Goal: Task Accomplishment & Management: Manage account settings

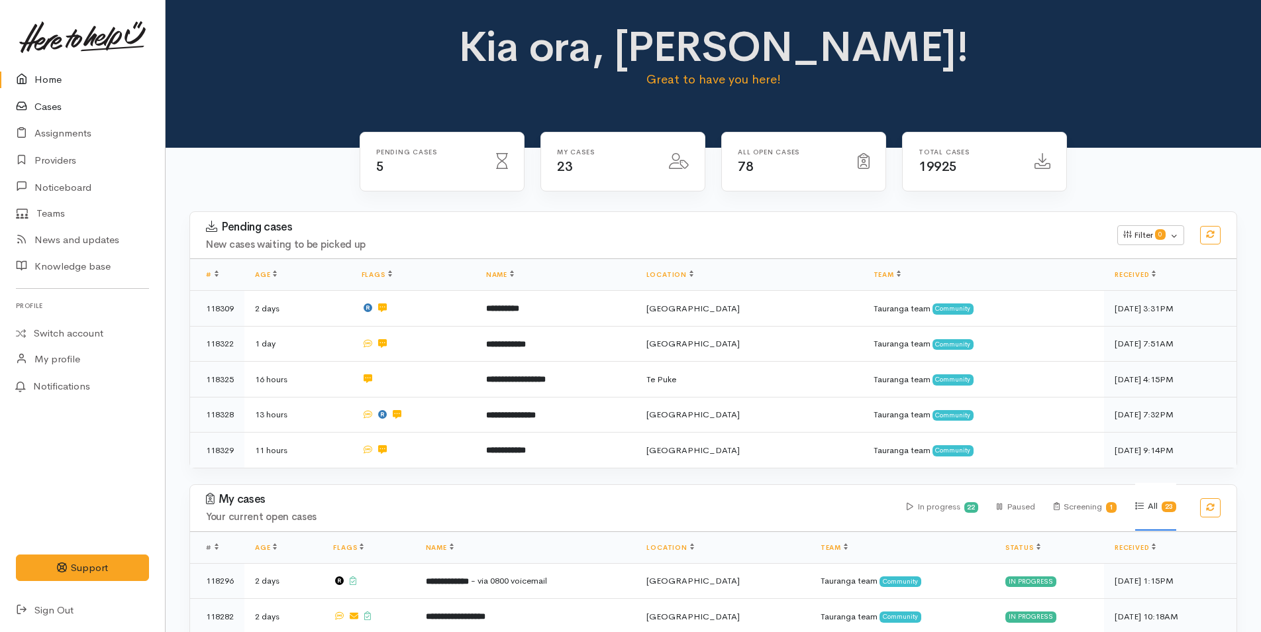
click at [57, 105] on link "Cases" at bounding box center [82, 106] width 165 height 27
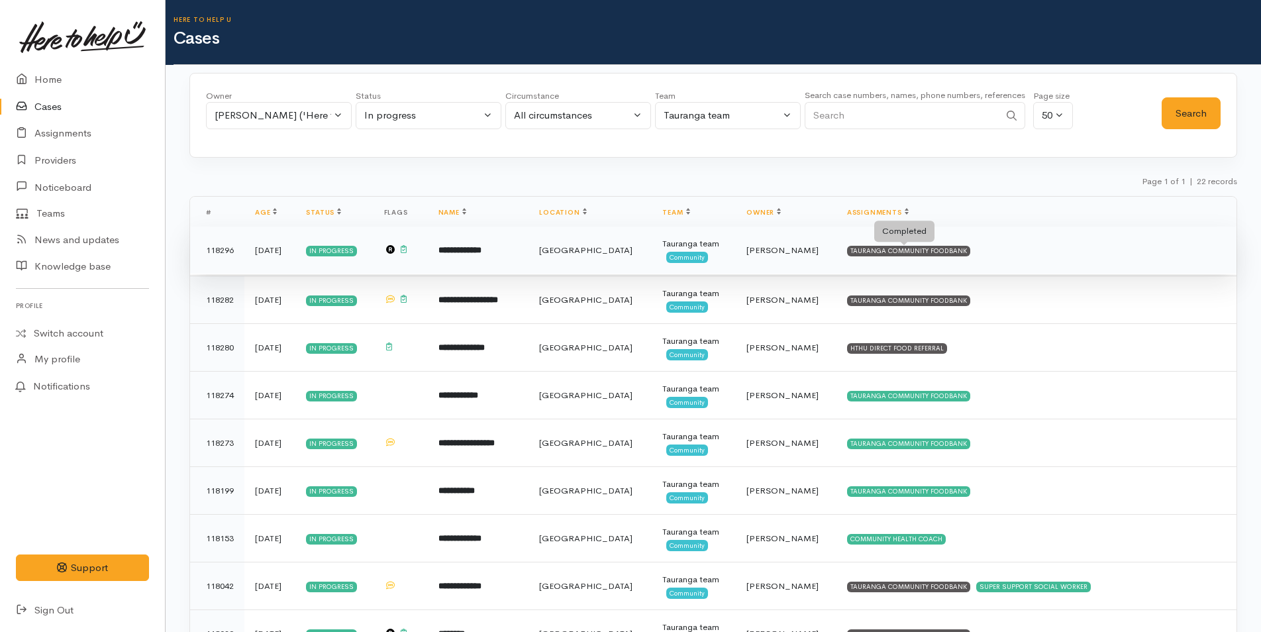
click at [918, 249] on div "TAURANGA COMMUNITY FOODBANK" at bounding box center [908, 251] width 123 height 11
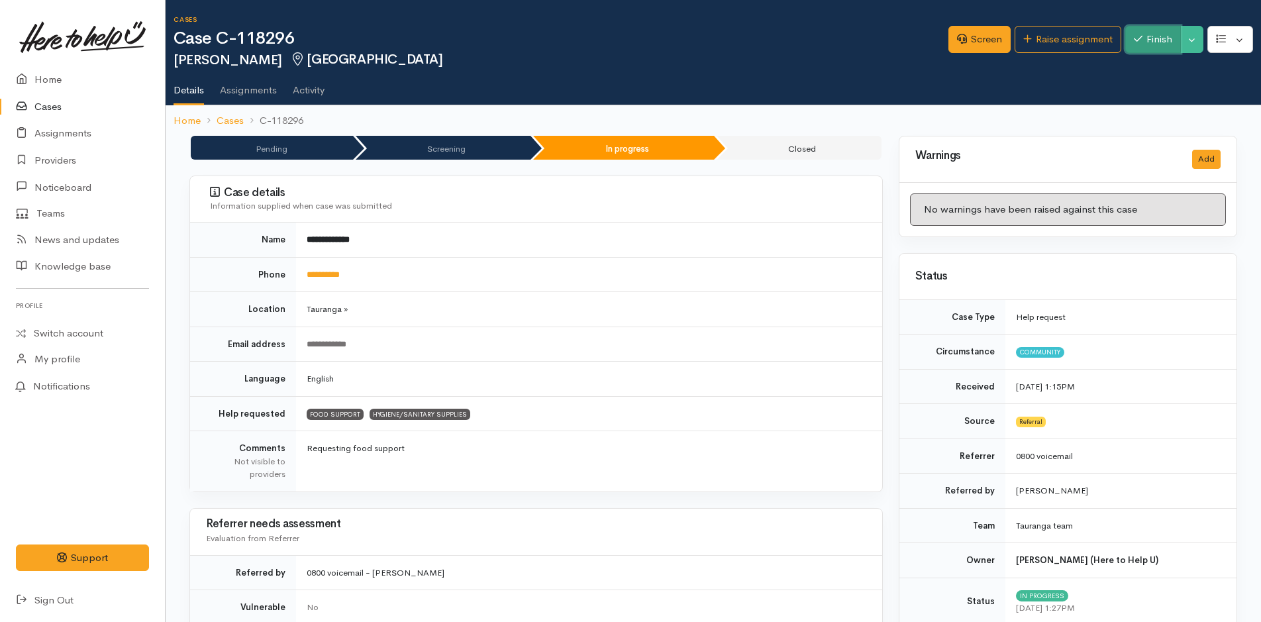
click at [1154, 36] on button "Finish" at bounding box center [1154, 39] width 56 height 27
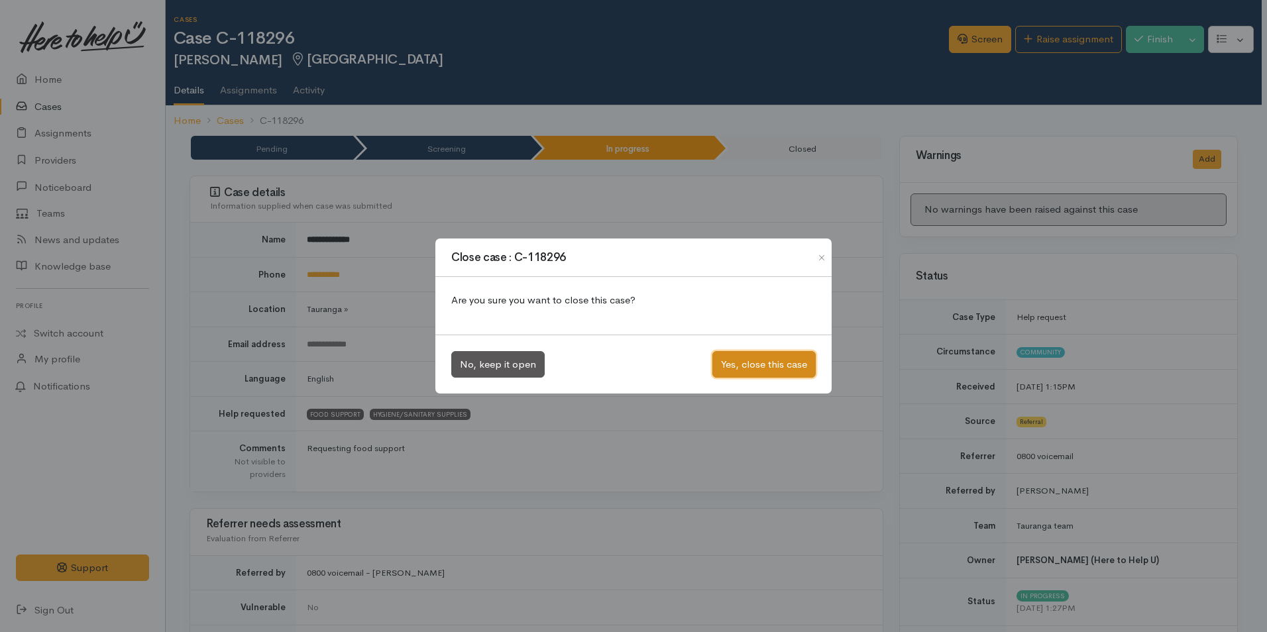
click at [745, 361] on button "Yes, close this case" at bounding box center [763, 364] width 103 height 27
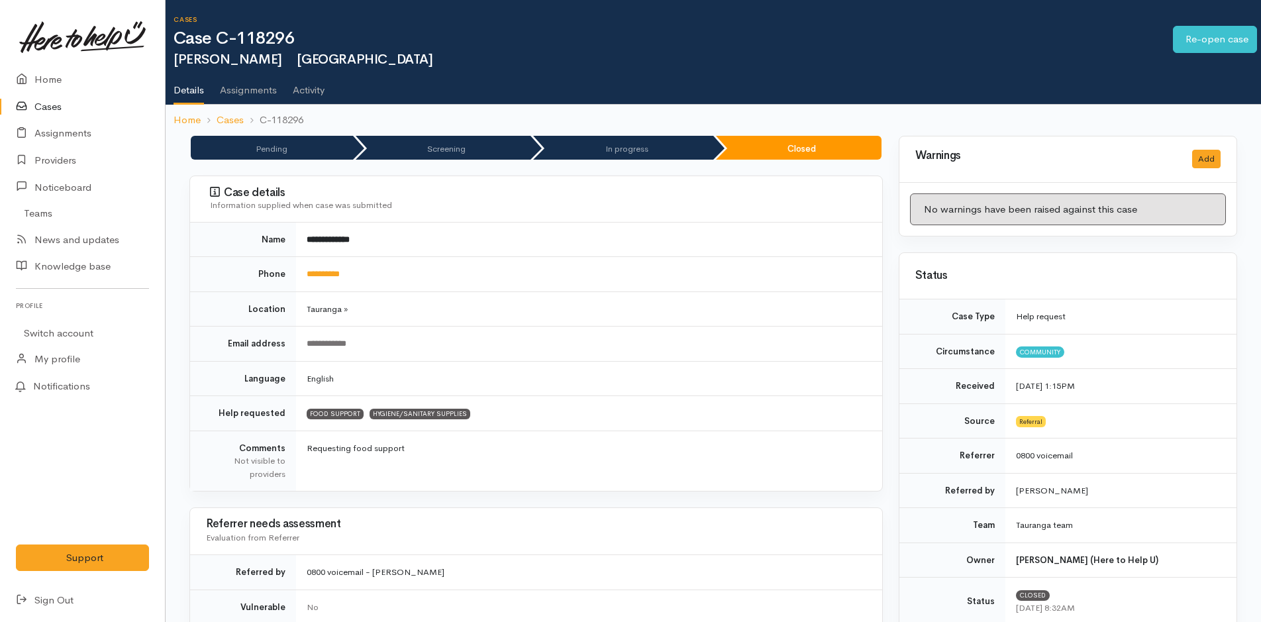
click at [28, 100] on icon at bounding box center [25, 107] width 19 height 17
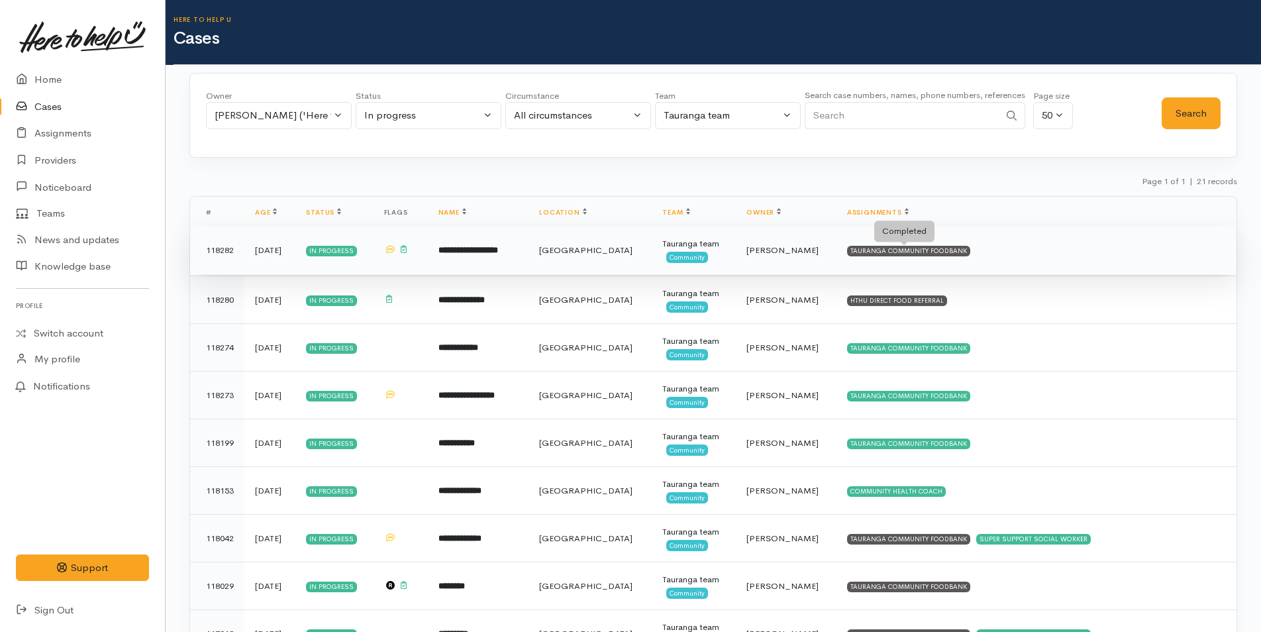
click at [909, 252] on div "TAURANGA COMMUNITY FOODBANK" at bounding box center [908, 251] width 123 height 11
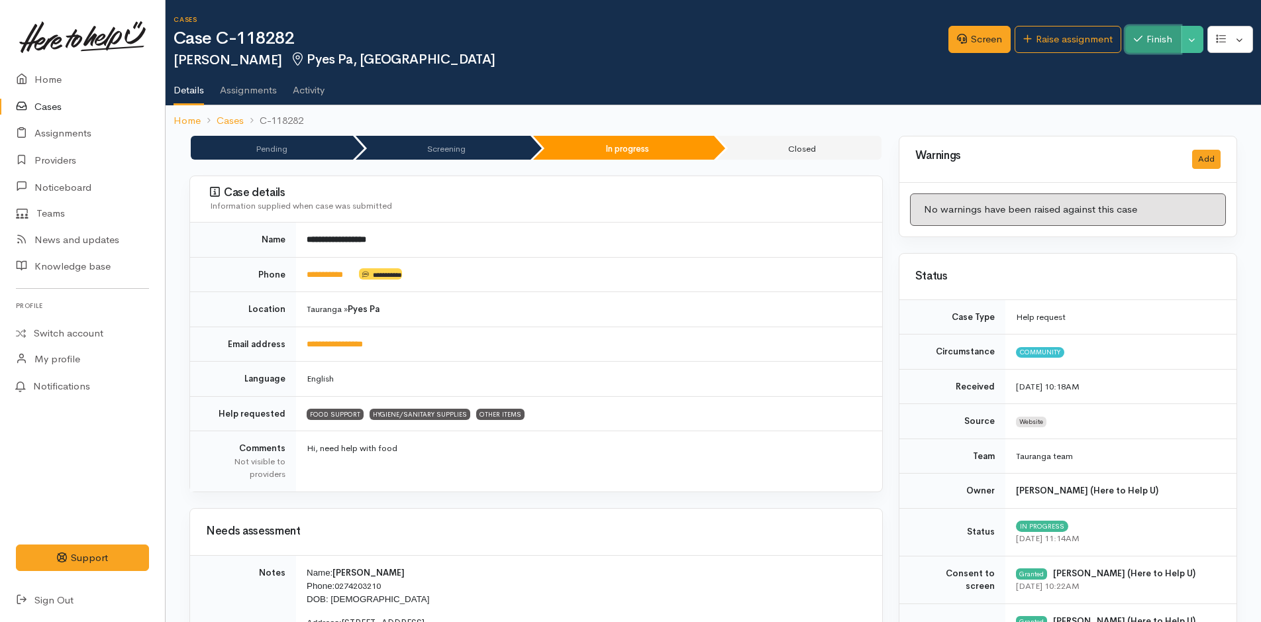
click at [1139, 37] on icon "button" at bounding box center [1138, 39] width 9 height 10
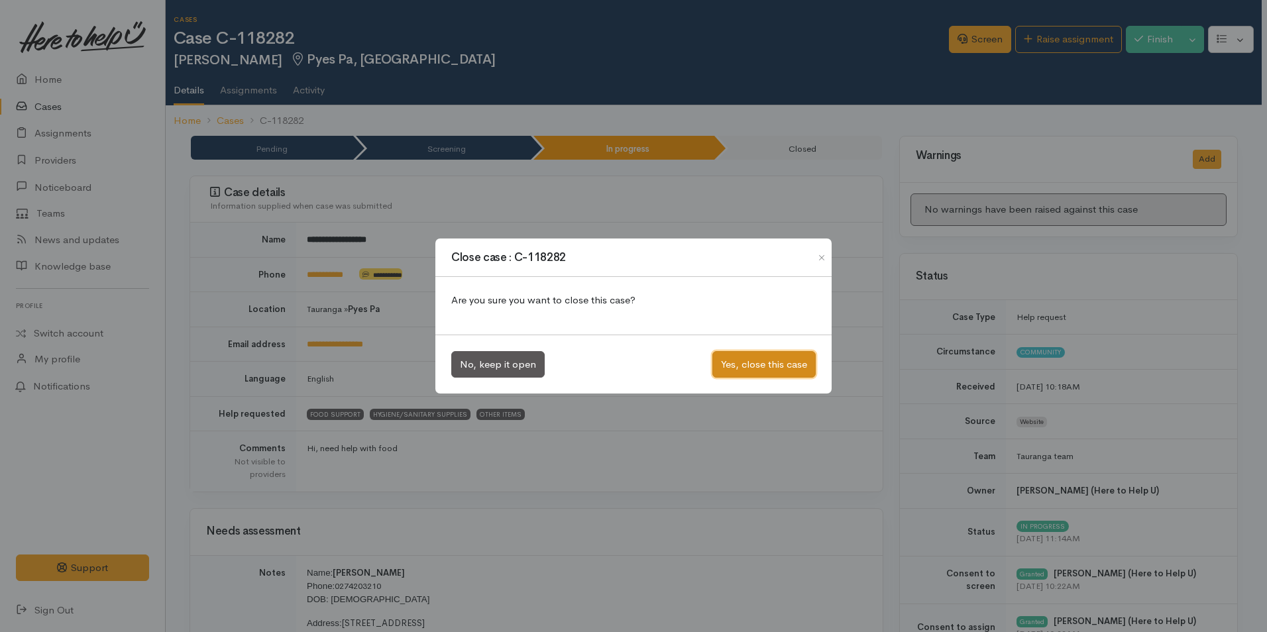
click at [772, 364] on button "Yes, close this case" at bounding box center [763, 364] width 103 height 27
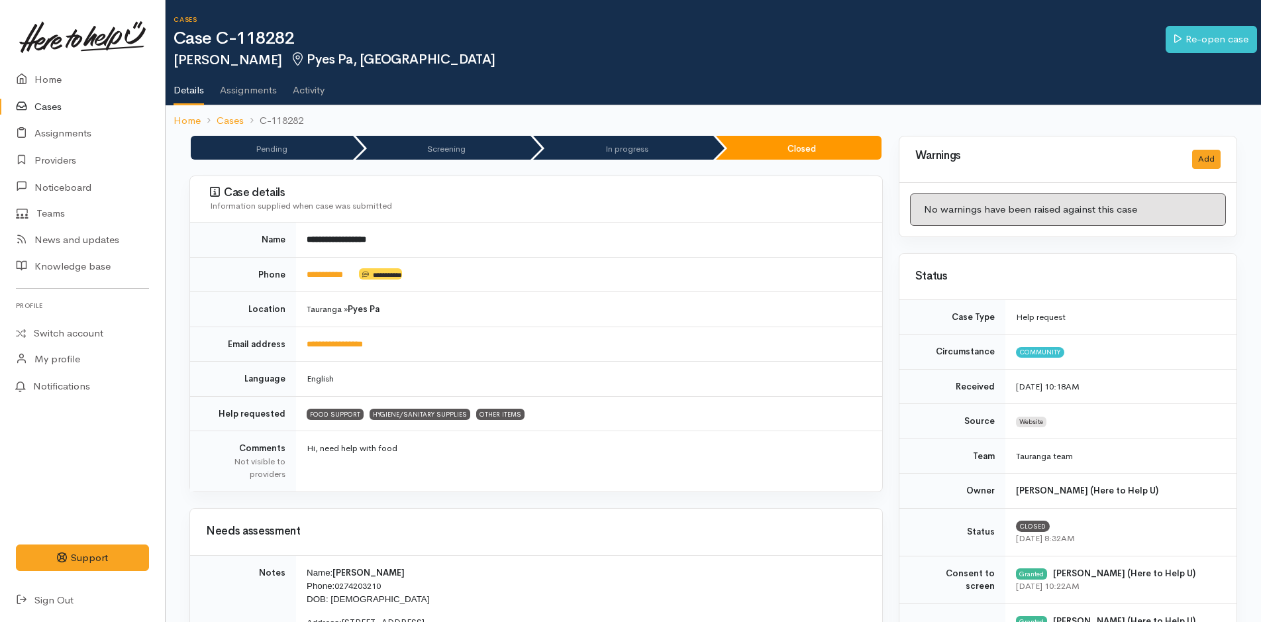
click at [50, 107] on link "Cases" at bounding box center [82, 106] width 165 height 27
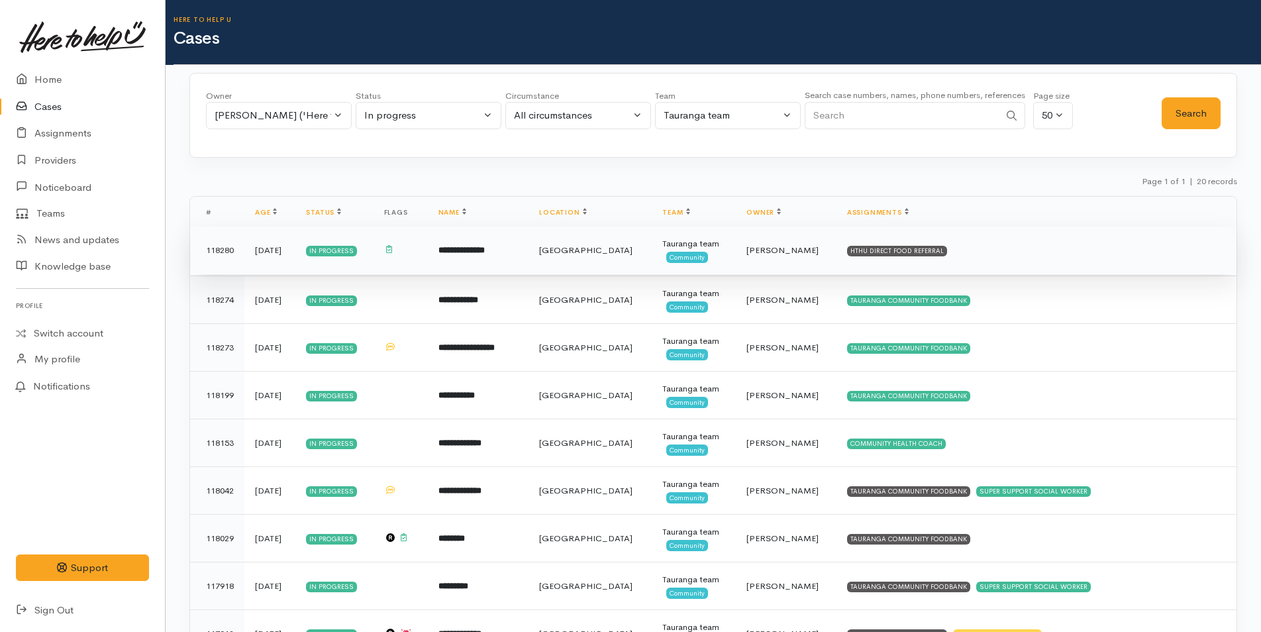
click at [927, 244] on td "HTHU DIRECT FOOD REFERRAL" at bounding box center [1037, 251] width 400 height 48
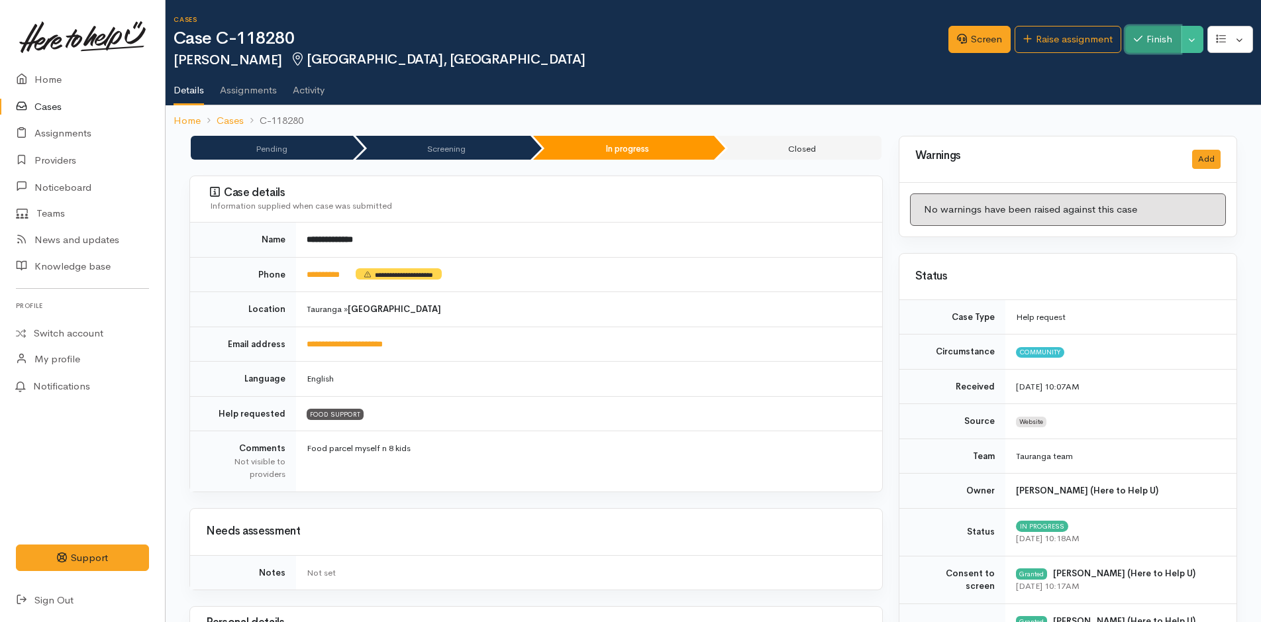
click at [1169, 32] on button "Finish" at bounding box center [1154, 39] width 56 height 27
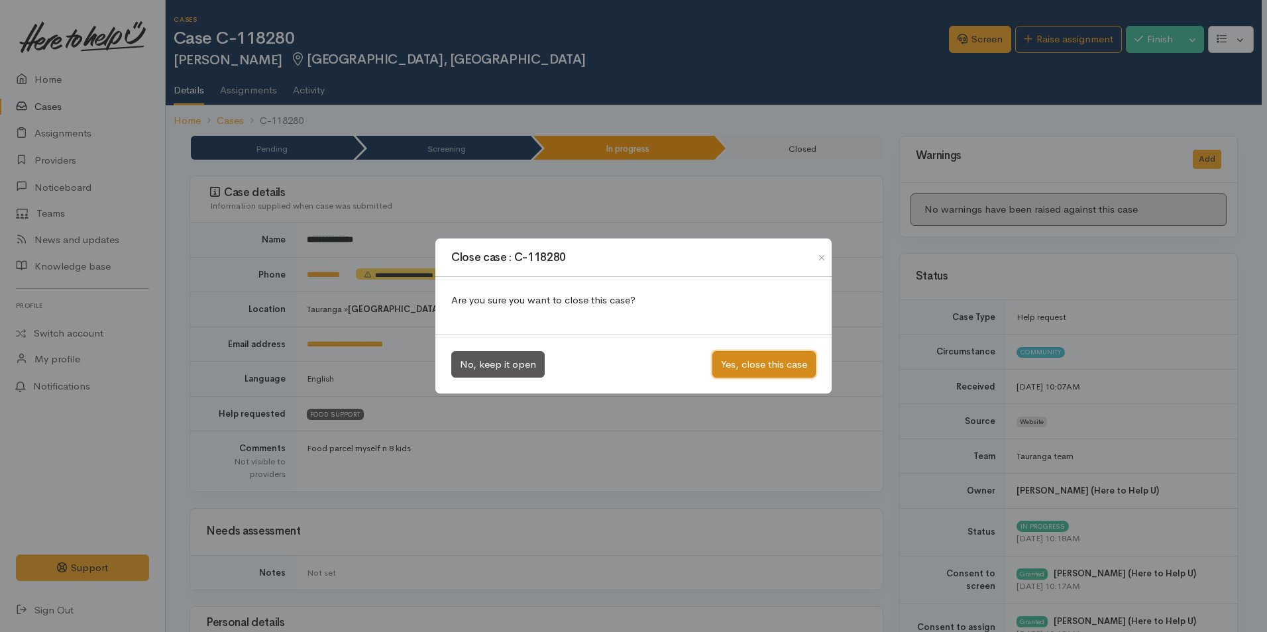
click at [748, 360] on button "Yes, close this case" at bounding box center [763, 364] width 103 height 27
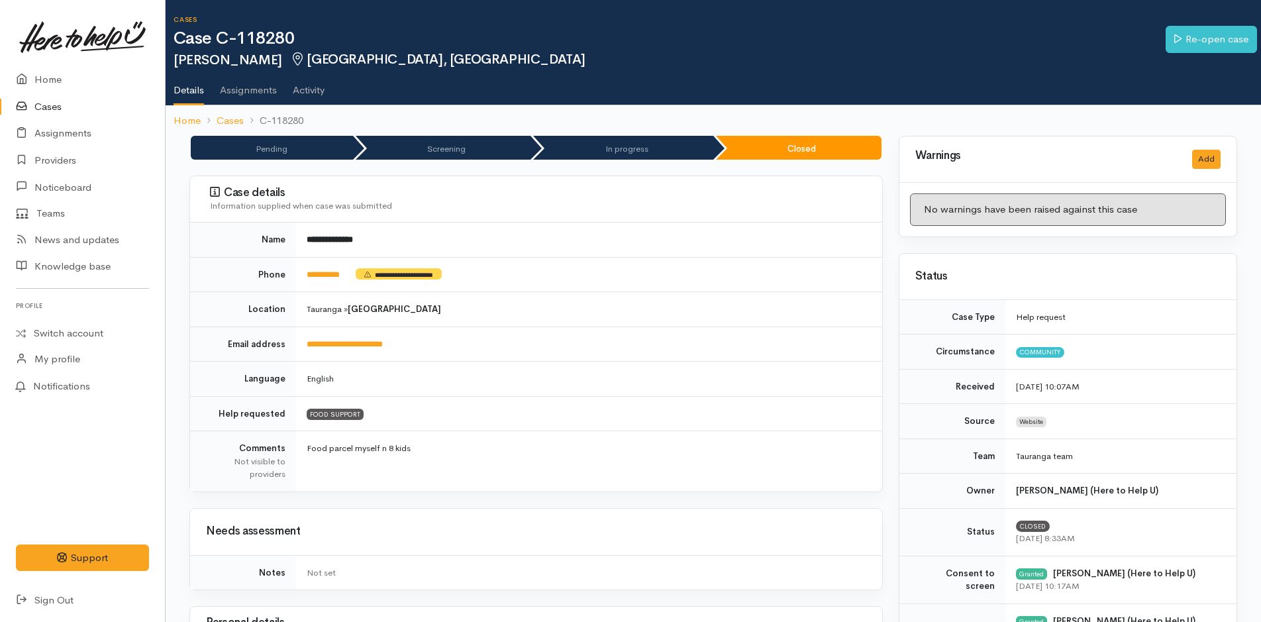
click at [48, 101] on link "Cases" at bounding box center [82, 106] width 165 height 27
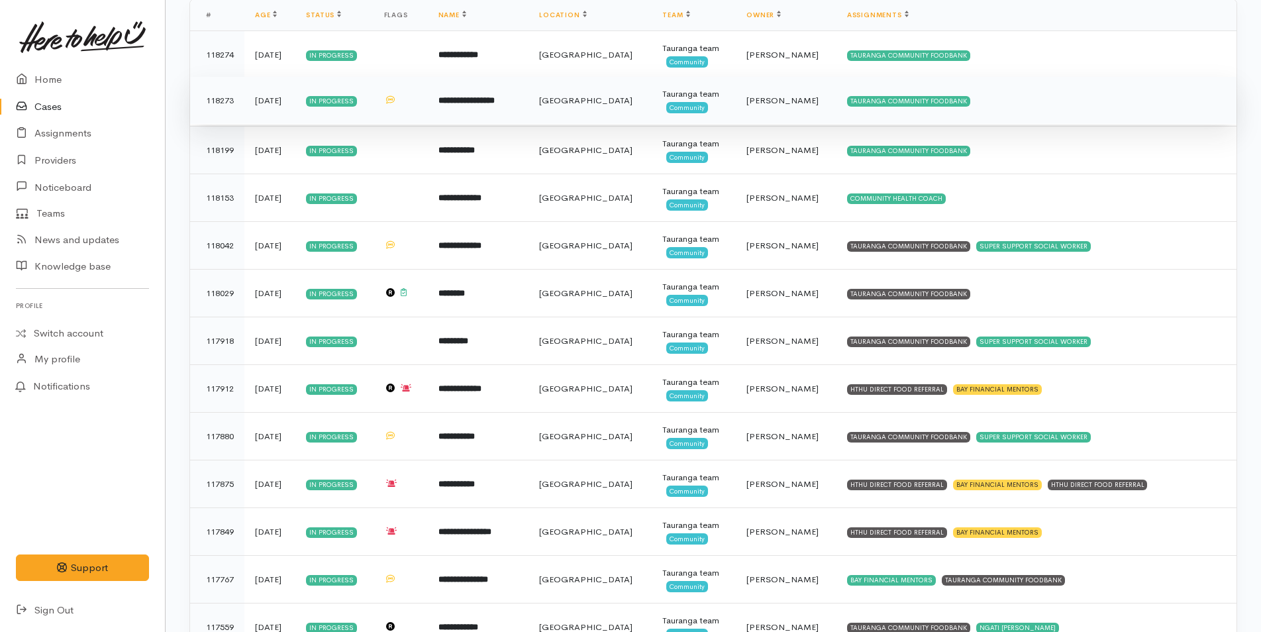
scroll to position [199, 0]
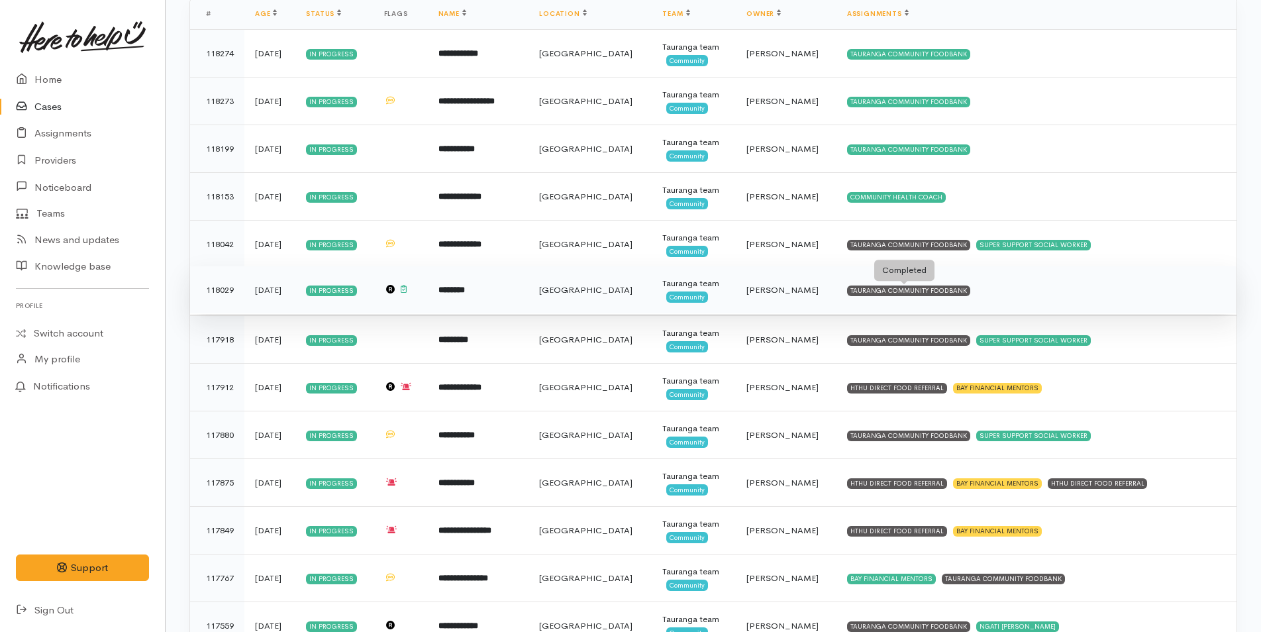
click at [908, 291] on div "TAURANGA COMMUNITY FOODBANK" at bounding box center [908, 291] width 123 height 11
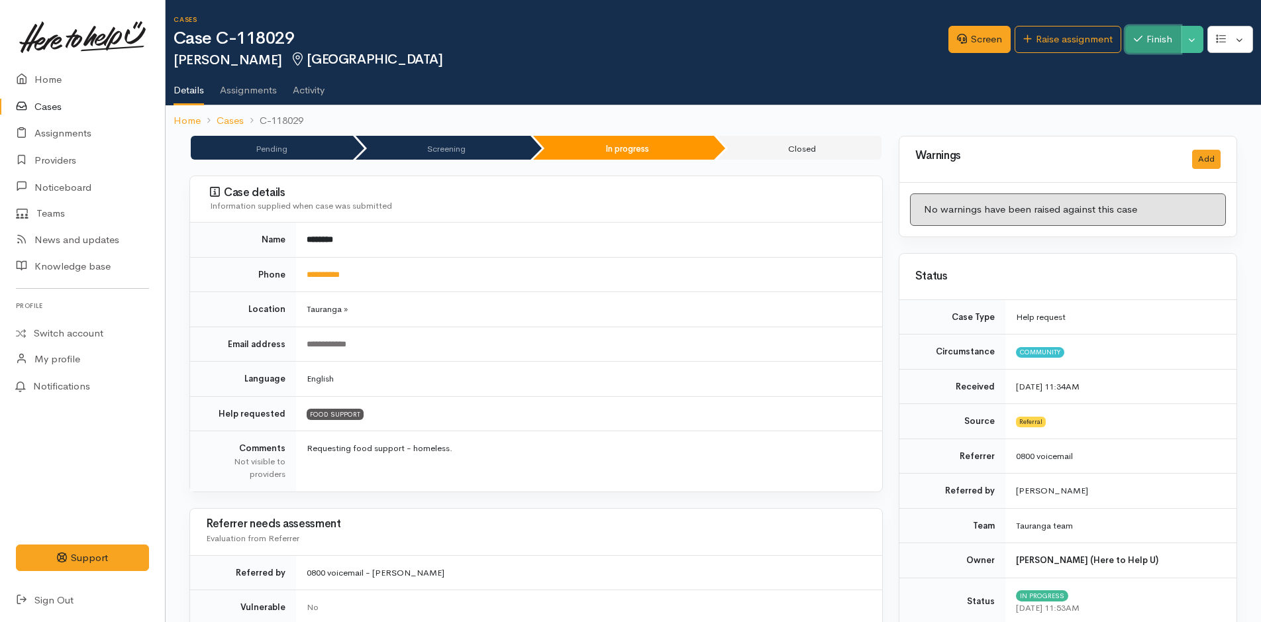
click at [1153, 38] on button "Finish" at bounding box center [1154, 39] width 56 height 27
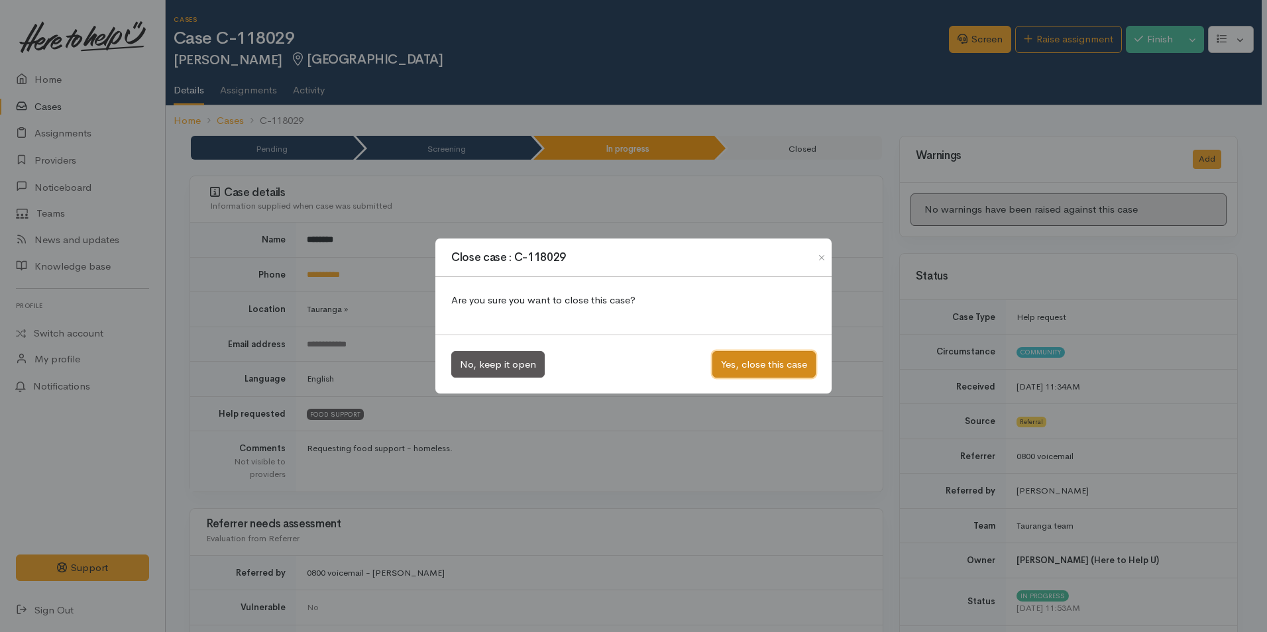
click at [759, 364] on button "Yes, close this case" at bounding box center [763, 364] width 103 height 27
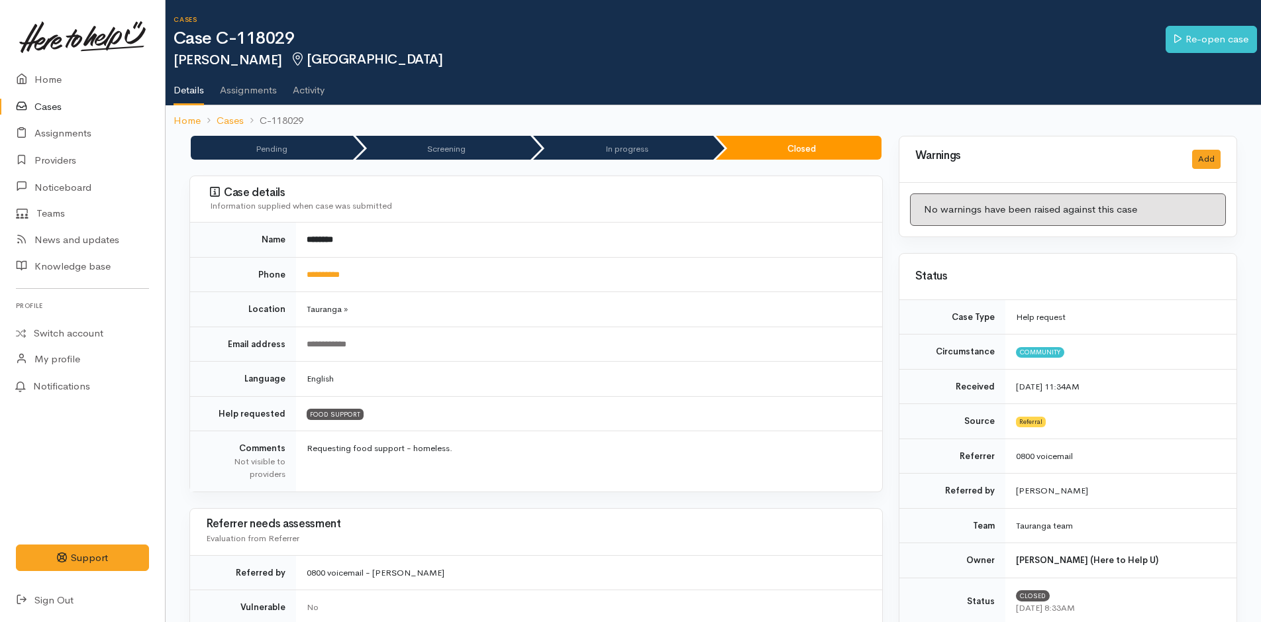
click at [44, 105] on link "Cases" at bounding box center [82, 106] width 165 height 27
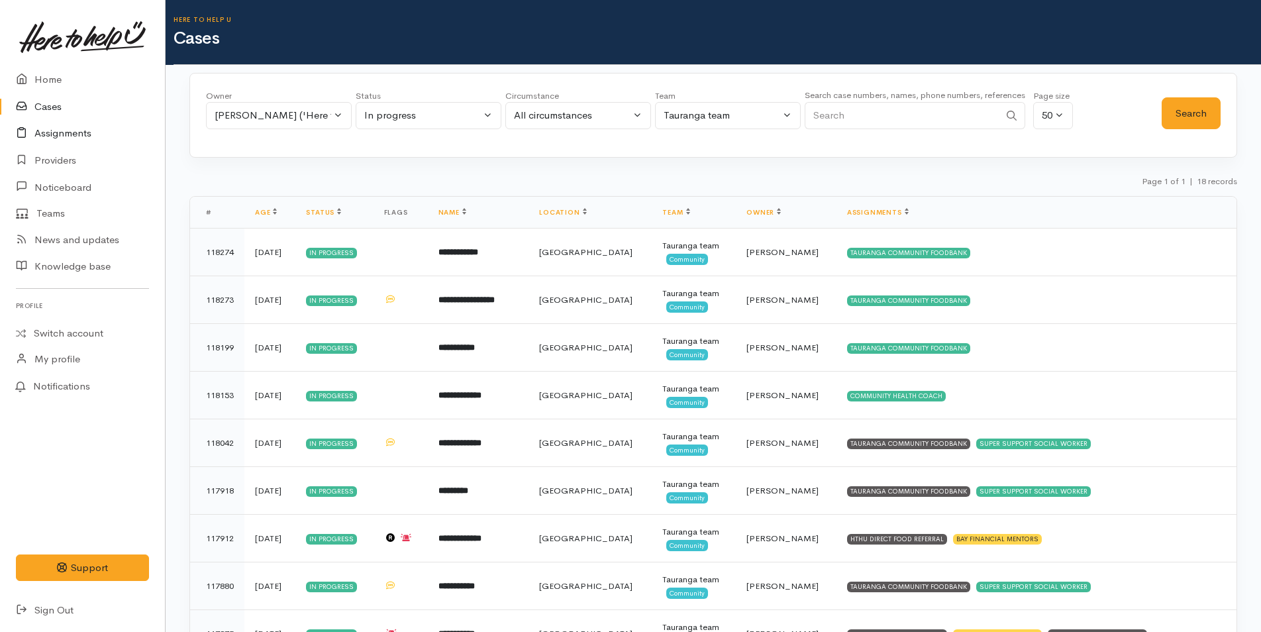
click at [69, 127] on link "Assignments" at bounding box center [82, 133] width 165 height 27
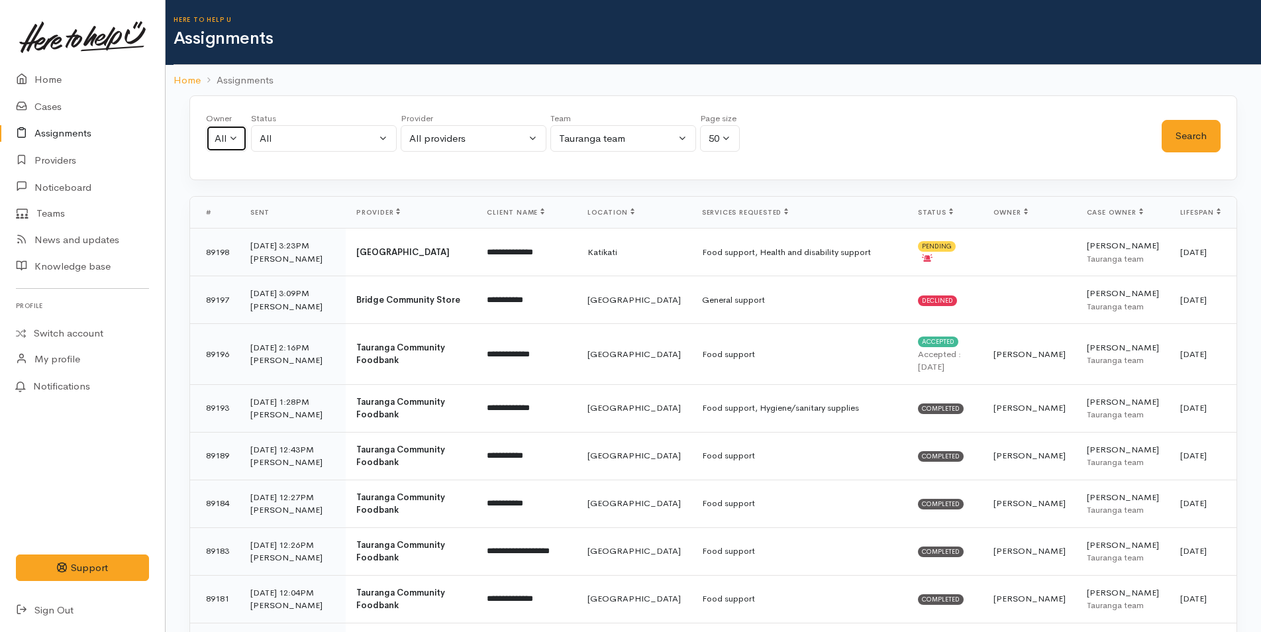
click at [233, 141] on button "All" at bounding box center [226, 138] width 41 height 27
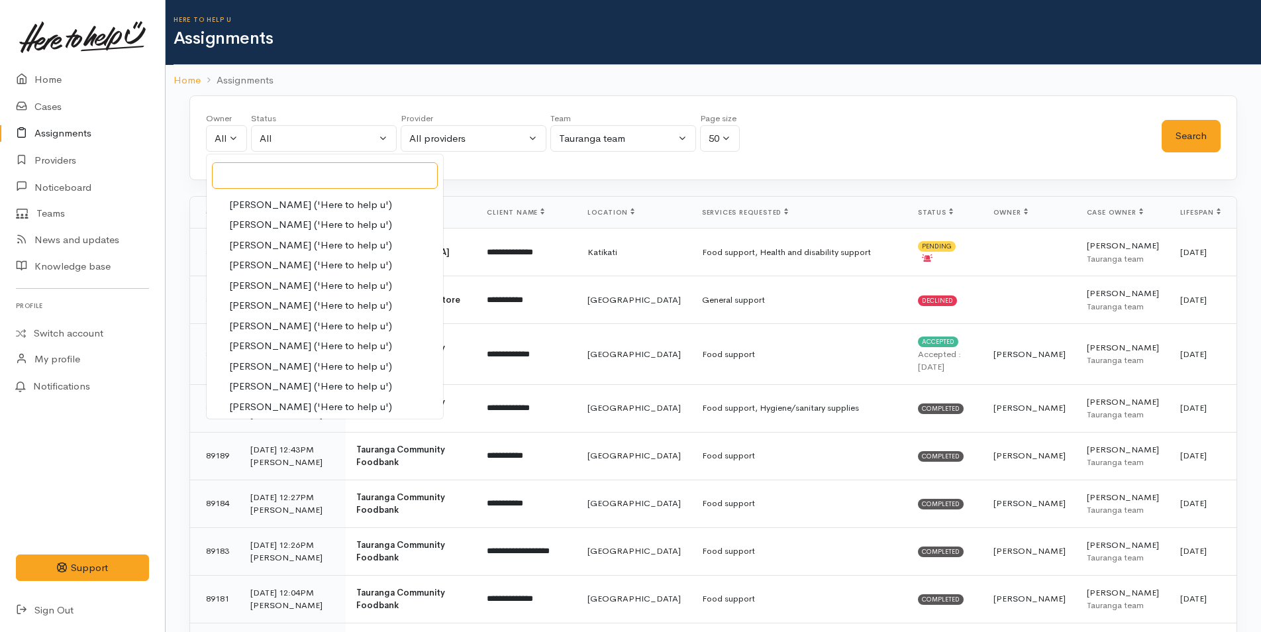
scroll to position [323, 0]
click at [341, 54] on div "Here to help u Assignments" at bounding box center [718, 32] width 1088 height 65
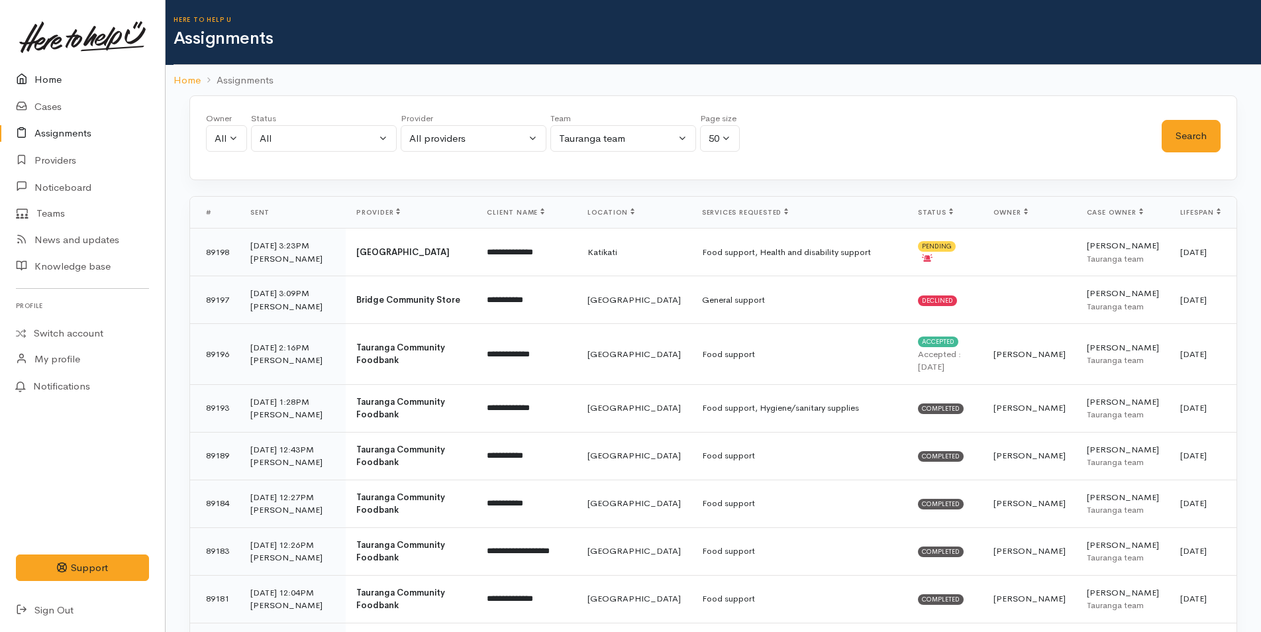
click at [44, 78] on link "Home" at bounding box center [82, 79] width 165 height 27
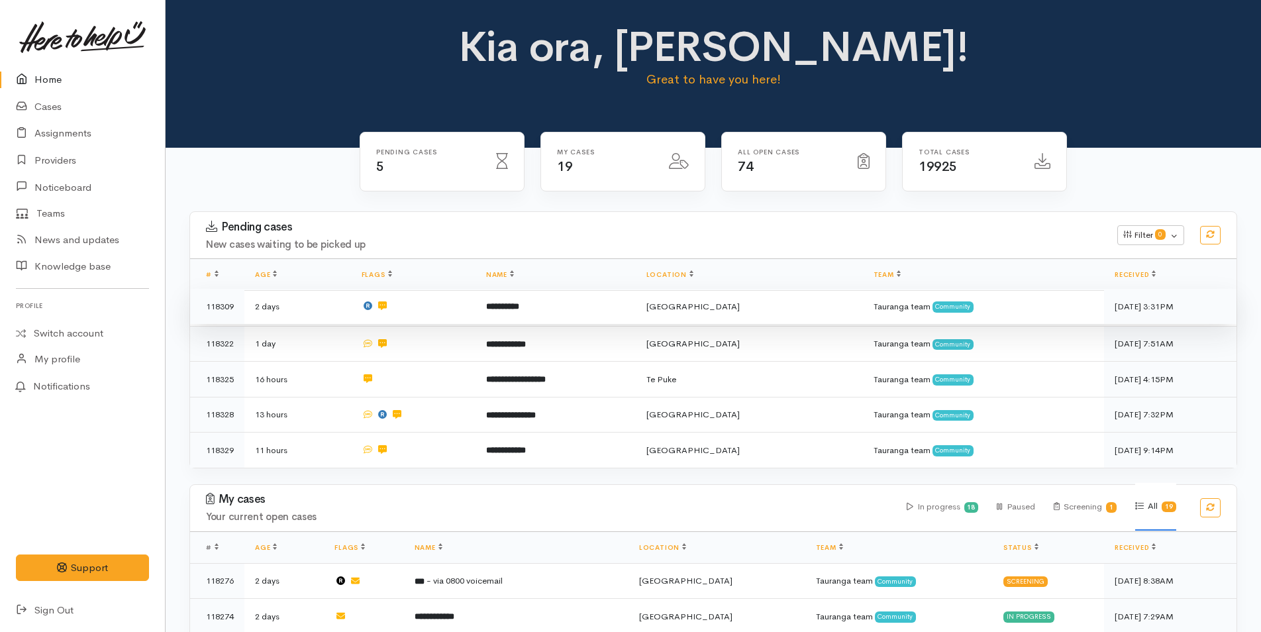
click at [519, 306] on b "**********" at bounding box center [502, 306] width 33 height 9
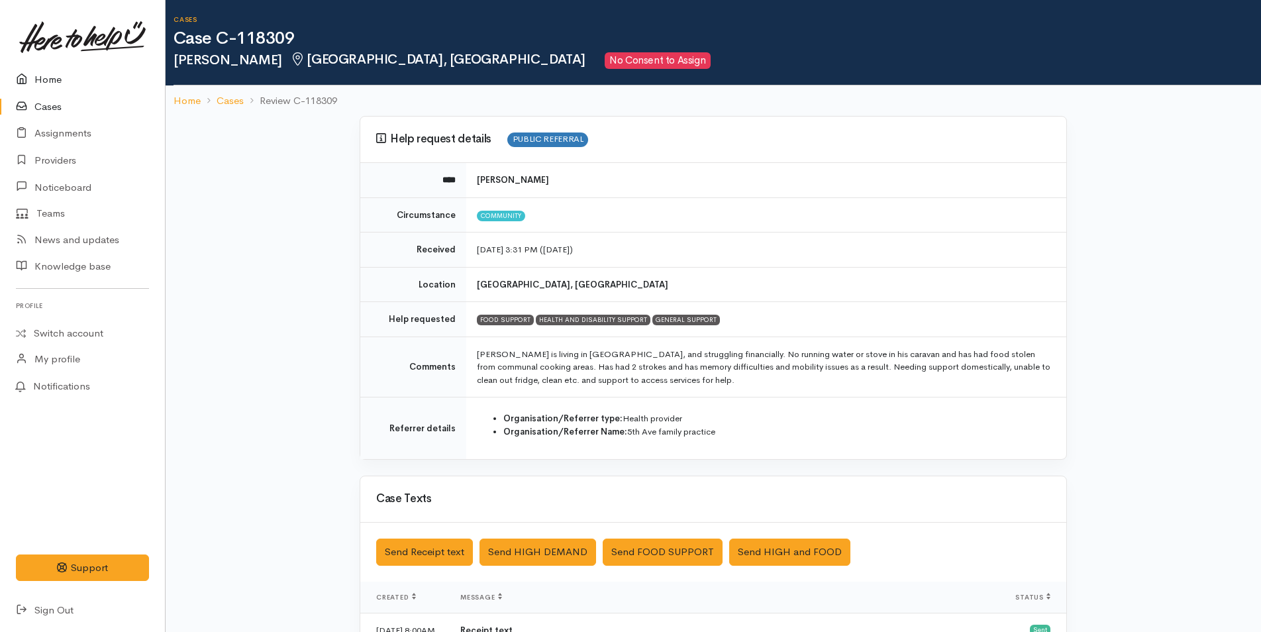
click at [48, 78] on link "Home" at bounding box center [82, 79] width 165 height 27
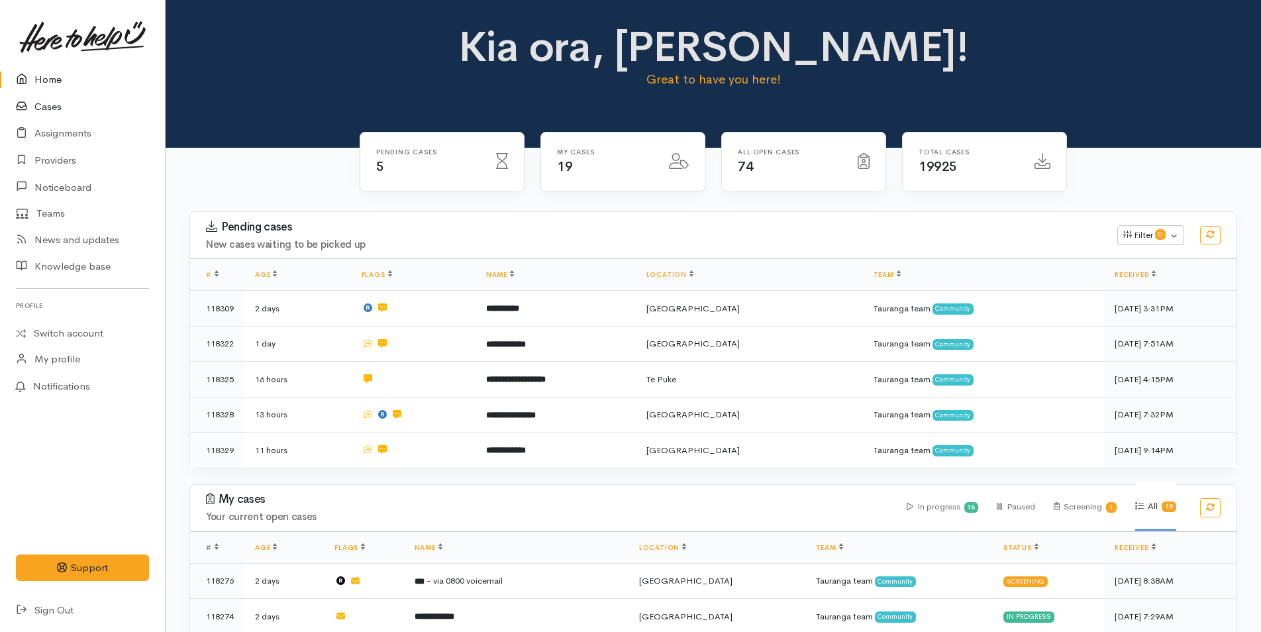
click at [42, 102] on link "Cases" at bounding box center [82, 106] width 165 height 27
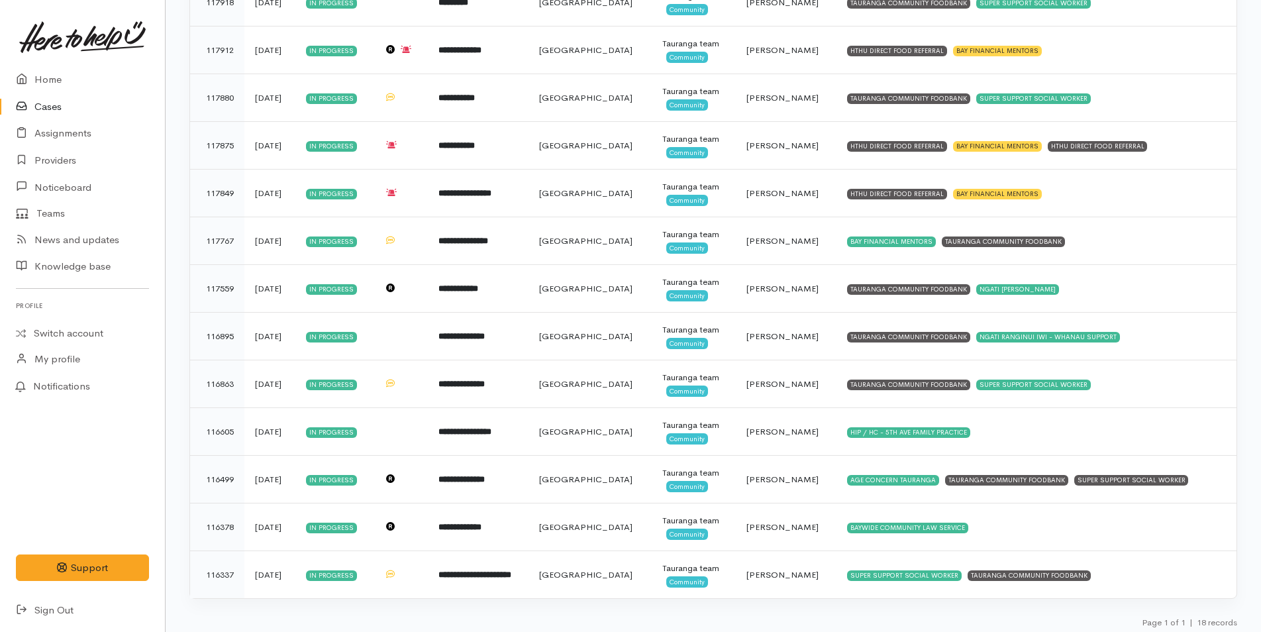
scroll to position [494, 0]
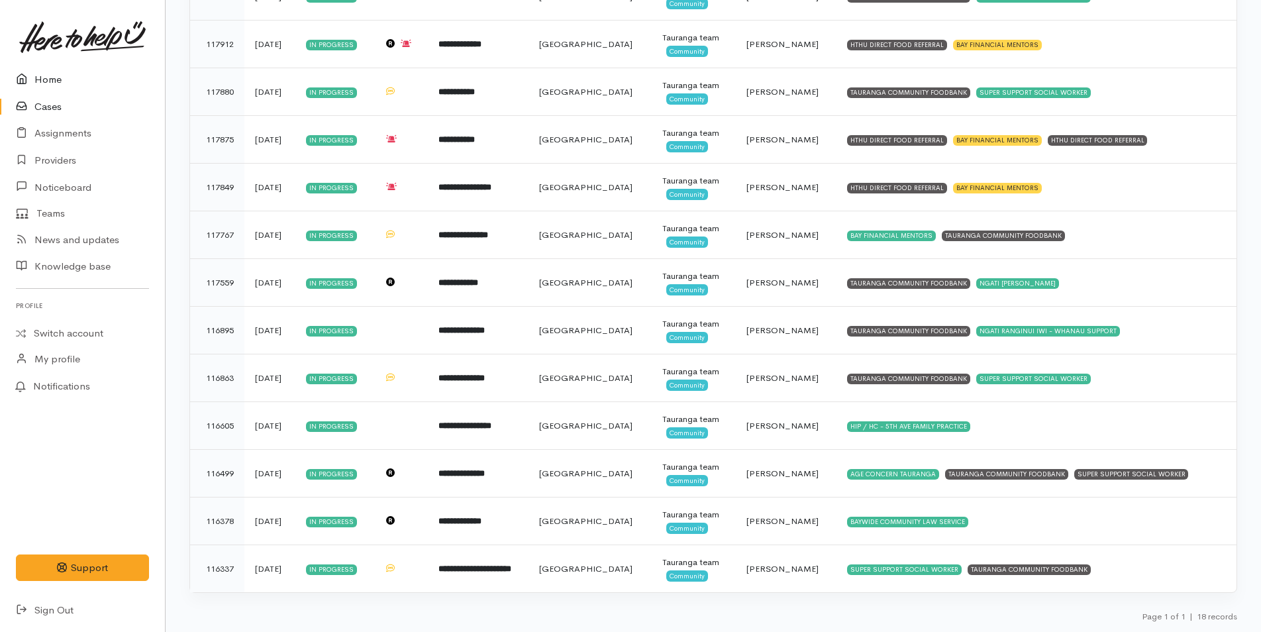
click at [43, 77] on link "Home" at bounding box center [82, 79] width 165 height 27
